Goal: Task Accomplishment & Management: Complete application form

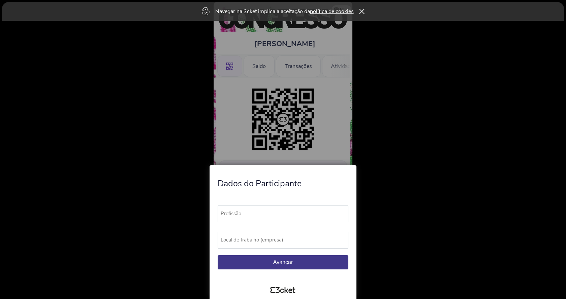
click at [278, 213] on label "Profissão" at bounding box center [285, 214] width 137 height 16
click at [278, 213] on input "Profissão" at bounding box center [282, 214] width 131 height 17
type input "Chefe de Cozinha"
click at [262, 240] on label "Local de trabalho (empresa)" at bounding box center [285, 240] width 137 height 16
click at [262, 240] on input "Local de trabalho (empresa)" at bounding box center [282, 240] width 131 height 17
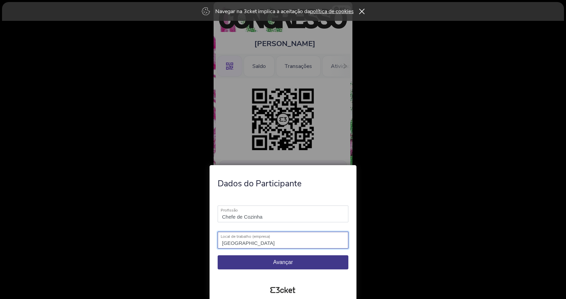
type input "Colégio Valsassina"
click at [284, 262] on span "Avançar" at bounding box center [283, 263] width 20 height 6
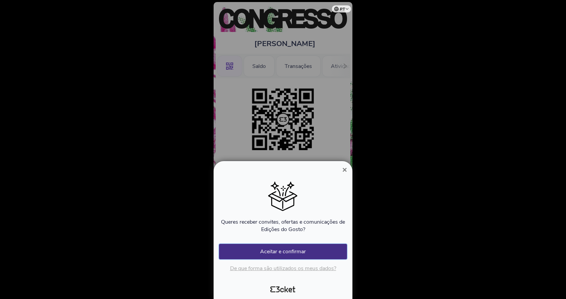
click at [305, 250] on button "Aceitar e confirmar" at bounding box center [283, 251] width 128 height 15
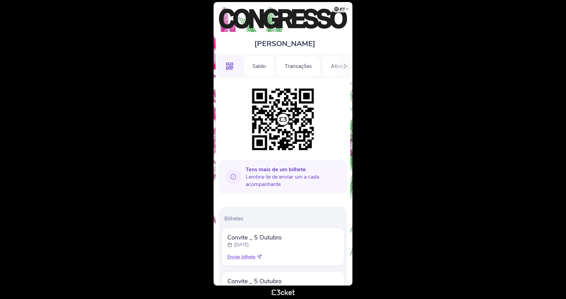
click at [261, 257] on icon at bounding box center [259, 257] width 4 height 4
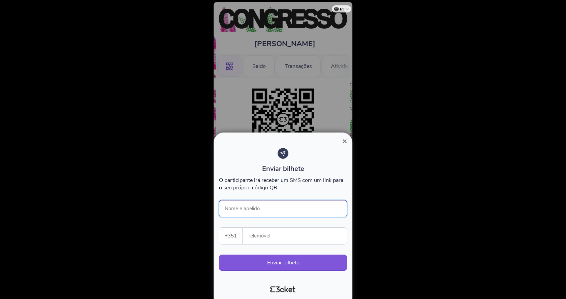
click at [261, 212] on input "Nome e apelido" at bounding box center [283, 208] width 128 height 17
type input "Alessandra Porpino"
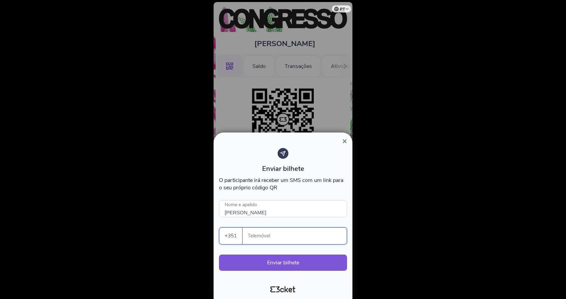
click at [257, 235] on input "Telemóvel" at bounding box center [297, 236] width 99 height 16
drag, startPoint x: 266, startPoint y: 240, endPoint x: 218, endPoint y: 240, distance: 48.1
click at [218, 240] on div "Enviar bilhete O participante irá receber um SMS com um link para o seu próprio…" at bounding box center [282, 212] width 133 height 135
type input "925551767"
click at [286, 259] on button "Enviar bilhete" at bounding box center [283, 263] width 128 height 16
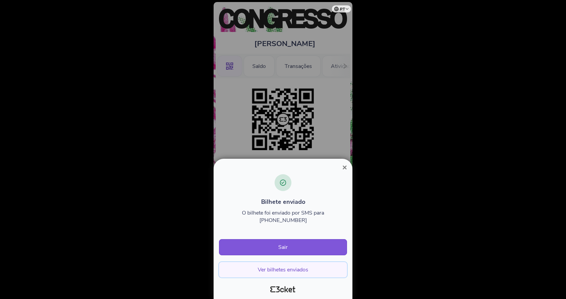
click at [285, 269] on button "Ver bilhetes enviados" at bounding box center [283, 269] width 128 height 15
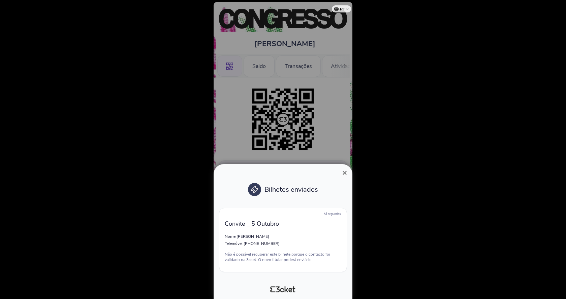
click at [344, 172] on span "×" at bounding box center [344, 172] width 5 height 9
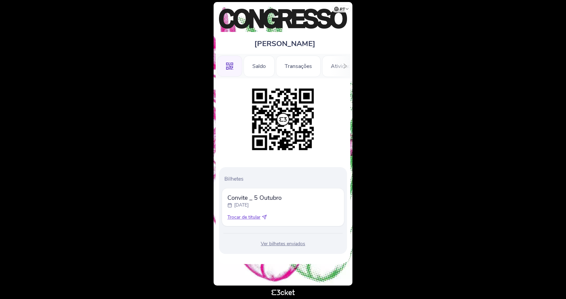
click at [279, 245] on div "Ver bilhetes enviados" at bounding box center [282, 244] width 123 height 7
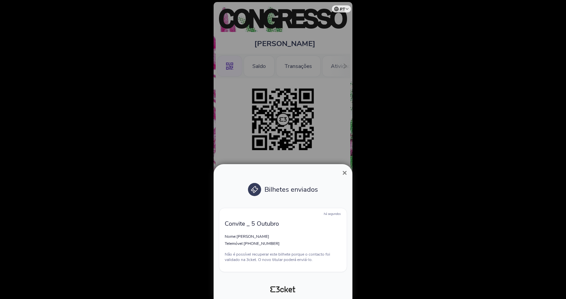
click at [345, 172] on span "×" at bounding box center [344, 172] width 5 height 9
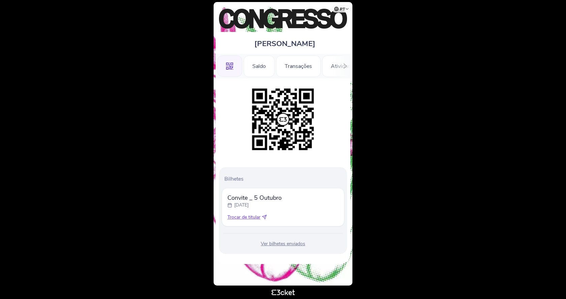
click at [344, 67] on icon at bounding box center [344, 66] width 5 height 5
click at [330, 71] on div "Informações" at bounding box center [324, 67] width 47 height 22
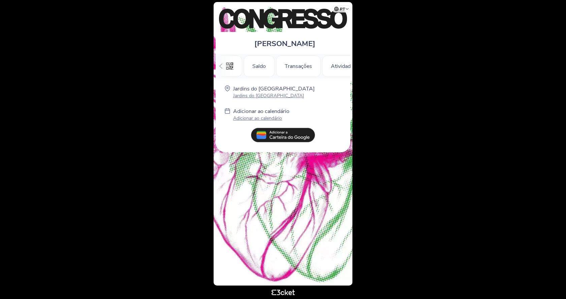
scroll to position [0, 107]
click at [237, 67] on div "Atividades" at bounding box center [236, 67] width 43 height 22
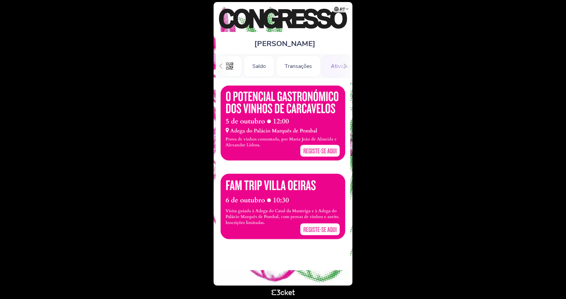
scroll to position [0, 61]
click at [220, 65] on icon at bounding box center [220, 66] width 5 height 5
click at [220, 65] on div ".st0{fill-rule:evenodd;clip-rule:evenodd;}" at bounding box center [229, 67] width 25 height 22
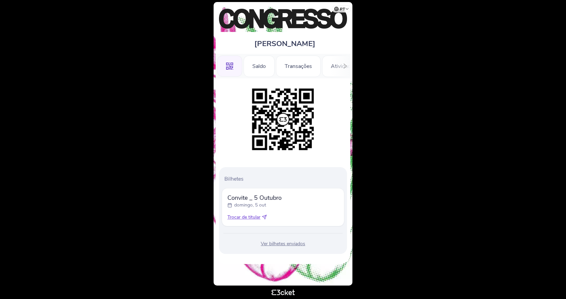
click at [251, 218] on span "Trocar de titular" at bounding box center [243, 217] width 33 height 7
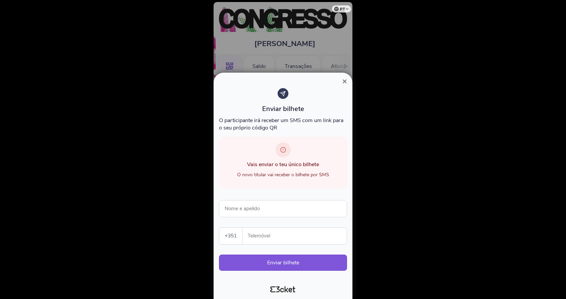
click at [346, 81] on span "×" at bounding box center [344, 81] width 5 height 9
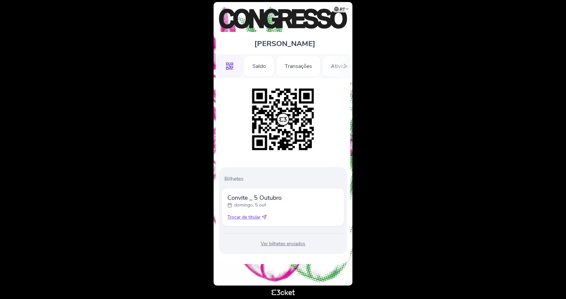
click at [273, 245] on div "Ver bilhetes enviados" at bounding box center [282, 244] width 123 height 7
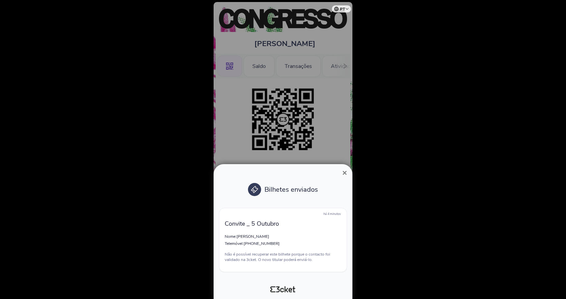
click at [344, 172] on span "×" at bounding box center [344, 172] width 5 height 9
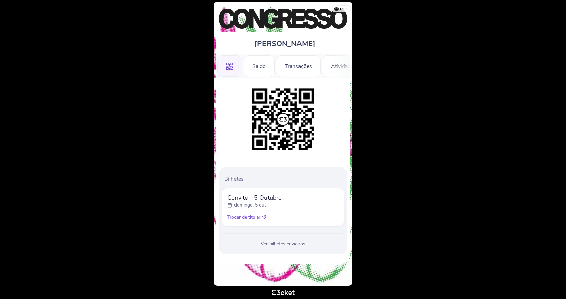
click at [254, 217] on span "Trocar de titular" at bounding box center [243, 217] width 33 height 7
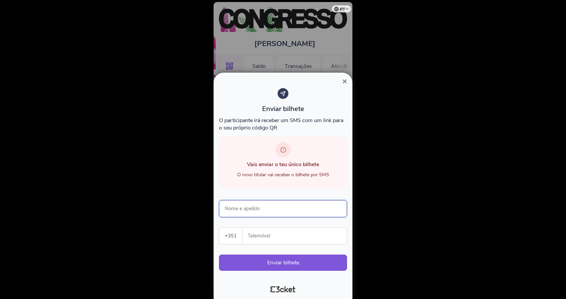
click at [269, 209] on input "Nome e apelido" at bounding box center [283, 208] width 128 height 17
type input "Tiago Castro"
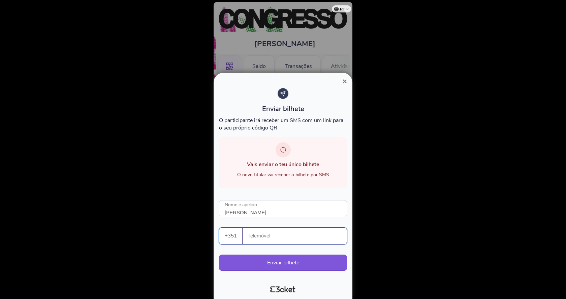
click at [255, 238] on input "Telemóvel" at bounding box center [297, 236] width 99 height 16
click at [256, 236] on input "Telemóvel" at bounding box center [297, 236] width 99 height 16
type input "914142323"
click at [277, 263] on button "Enviar bilhete" at bounding box center [283, 263] width 128 height 16
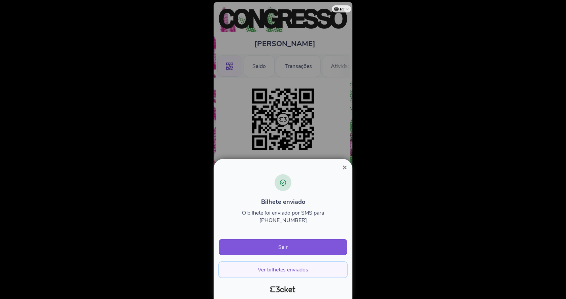
click at [299, 268] on button "Ver bilhetes enviados" at bounding box center [283, 269] width 128 height 15
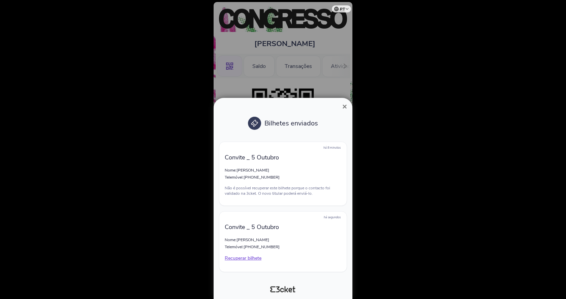
click at [345, 107] on span "×" at bounding box center [344, 106] width 5 height 9
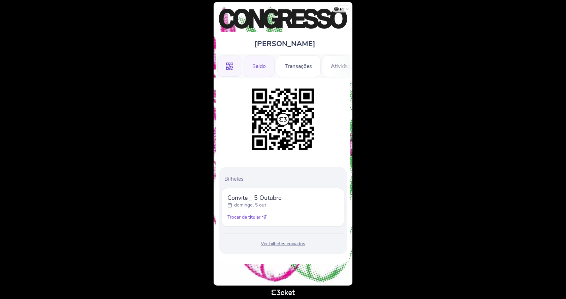
click at [261, 67] on div "Saldo" at bounding box center [258, 67] width 31 height 22
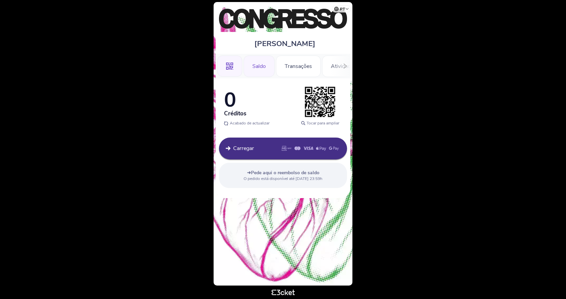
click at [231, 67] on icon at bounding box center [229, 66] width 7 height 7
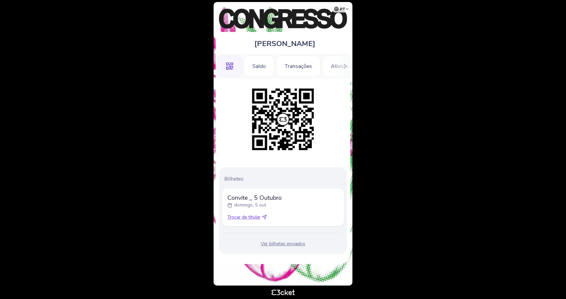
click at [392, 67] on body "pt Português ([GEOGRAPHIC_DATA]) English Español Catalan [DEMOGRAPHIC_DATA] [PE…" at bounding box center [283, 150] width 560 height 294
